Goal: Task Accomplishment & Management: Use online tool/utility

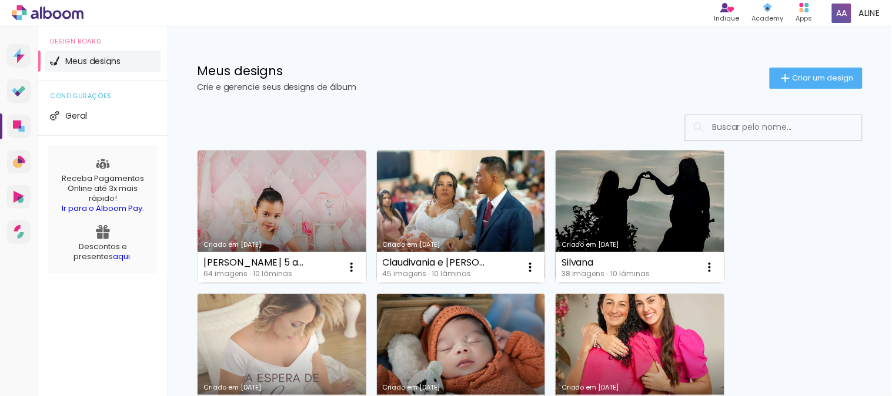
scroll to position [65, 0]
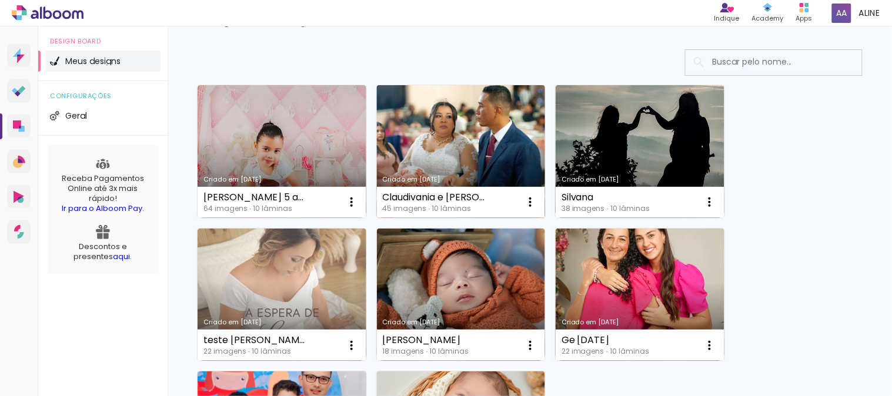
click at [436, 131] on link "Criado em [DATE]" at bounding box center [461, 151] width 169 height 133
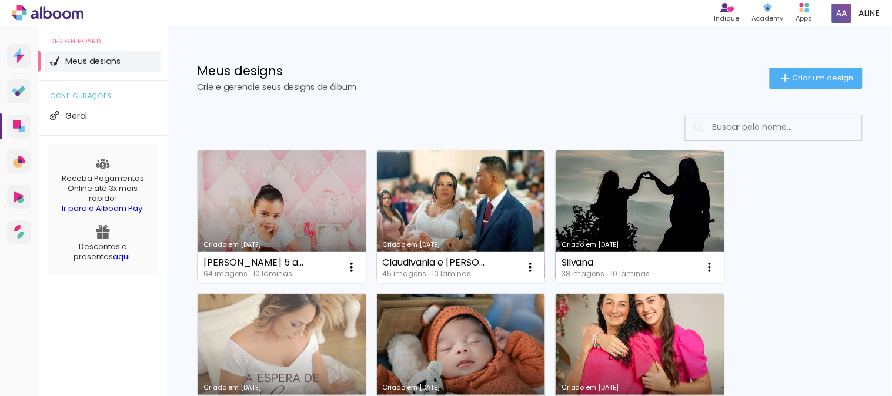
click at [319, 186] on link "Criado em [DATE]" at bounding box center [282, 216] width 169 height 133
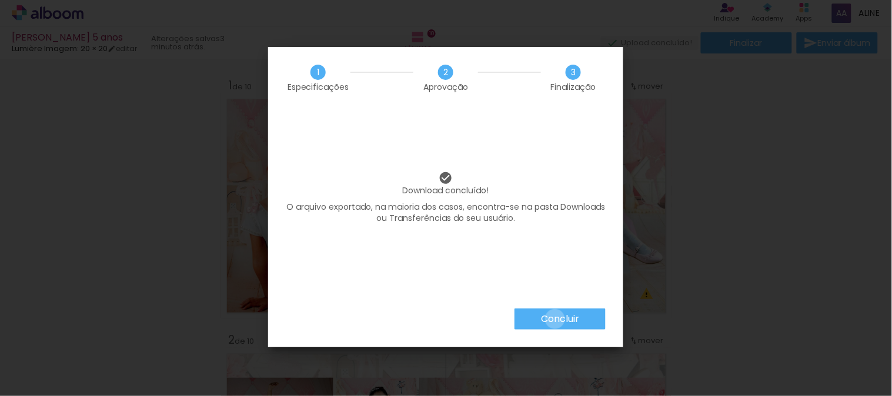
drag, startPoint x: 0, startPoint y: 0, endPoint x: 554, endPoint y: 319, distance: 639.7
click at [0, 0] on slot "Concluir" at bounding box center [0, 0] width 0 height 0
